Goal: Task Accomplishment & Management: Manage account settings

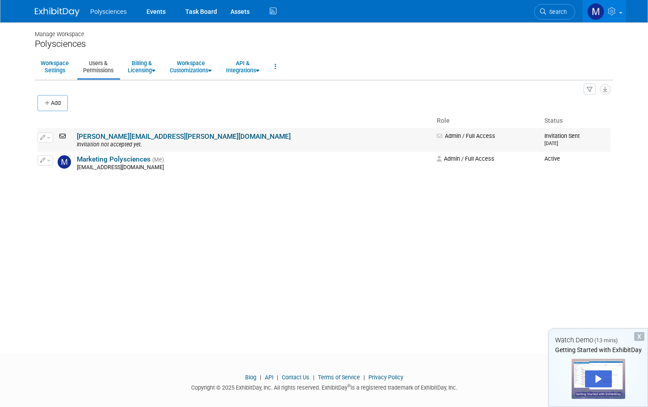
click at [50, 137] on span "button" at bounding box center [49, 138] width 4 height 2
click at [55, 150] on link "Edit" at bounding box center [73, 152] width 71 height 13
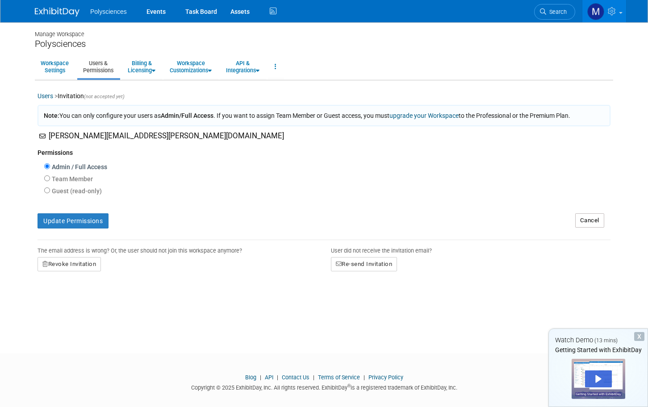
click at [219, 194] on div "Guest (read-only) Has access to view event Booth tab Has access to view Booth i…" at bounding box center [327, 192] width 566 height 12
click at [588, 227] on link "Cancel" at bounding box center [589, 220] width 29 height 14
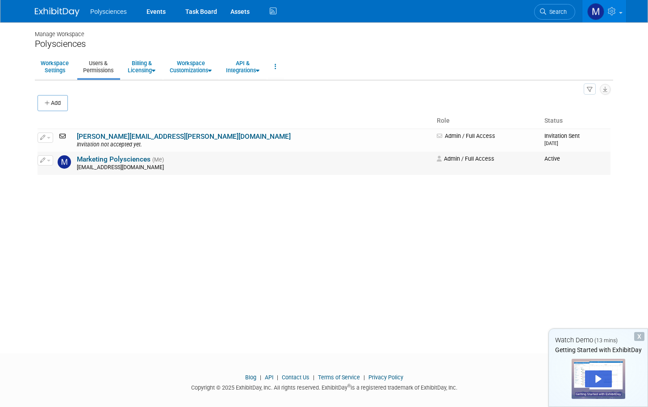
click at [43, 162] on icon "button" at bounding box center [42, 160] width 5 height 5
click at [56, 176] on link "Edit" at bounding box center [73, 175] width 71 height 13
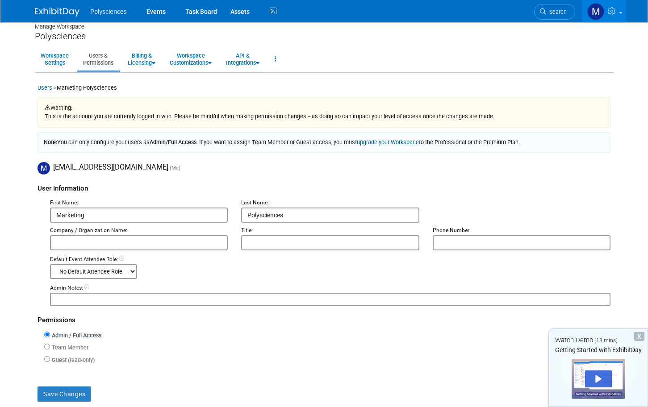
scroll to position [8, 0]
